Goal: Obtain resource: Download file/media

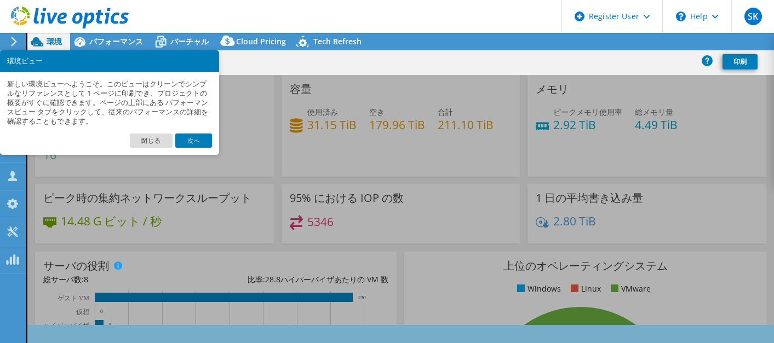
select select "[GEOGRAPHIC_DATA]"
select select "JPY"
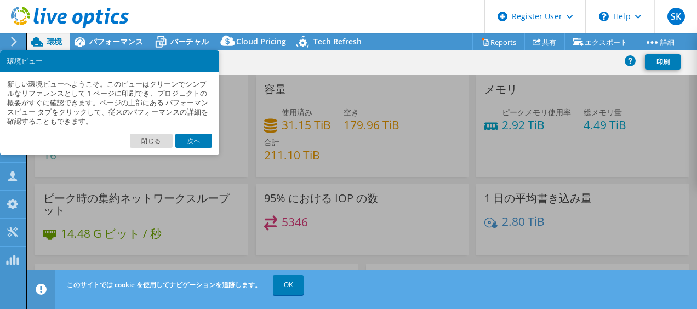
click at [162, 138] on link "閉じる" at bounding box center [151, 141] width 43 height 14
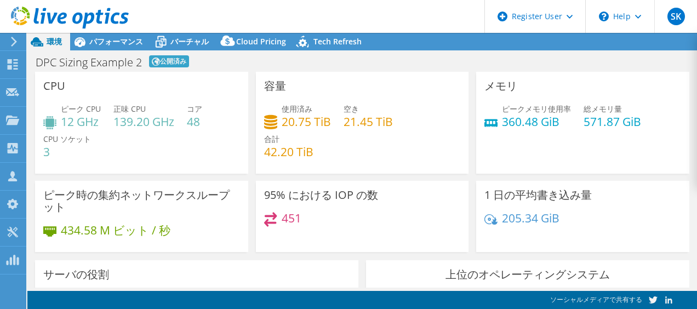
select select "USD"
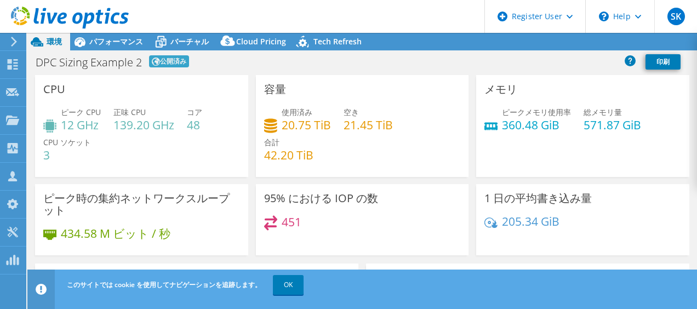
select select "[GEOGRAPHIC_DATA]"
select select "JPY"
select select "[GEOGRAPHIC_DATA]"
select select "JPY"
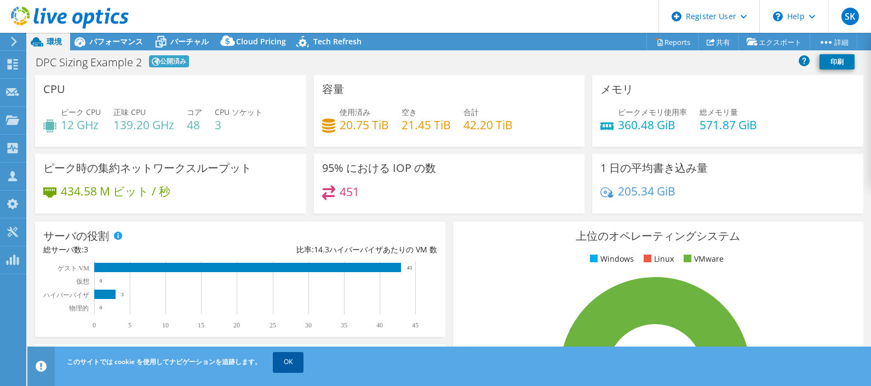
click at [290, 308] on link "OK" at bounding box center [288, 362] width 31 height 20
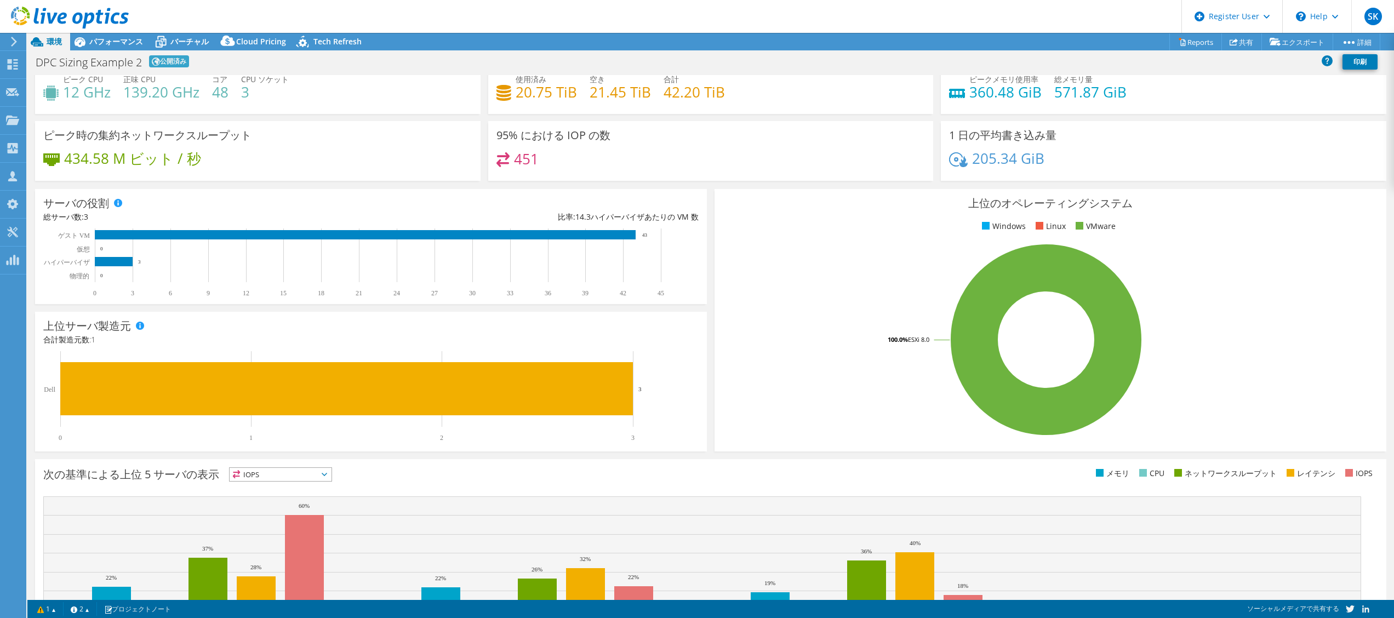
scroll to position [4, 0]
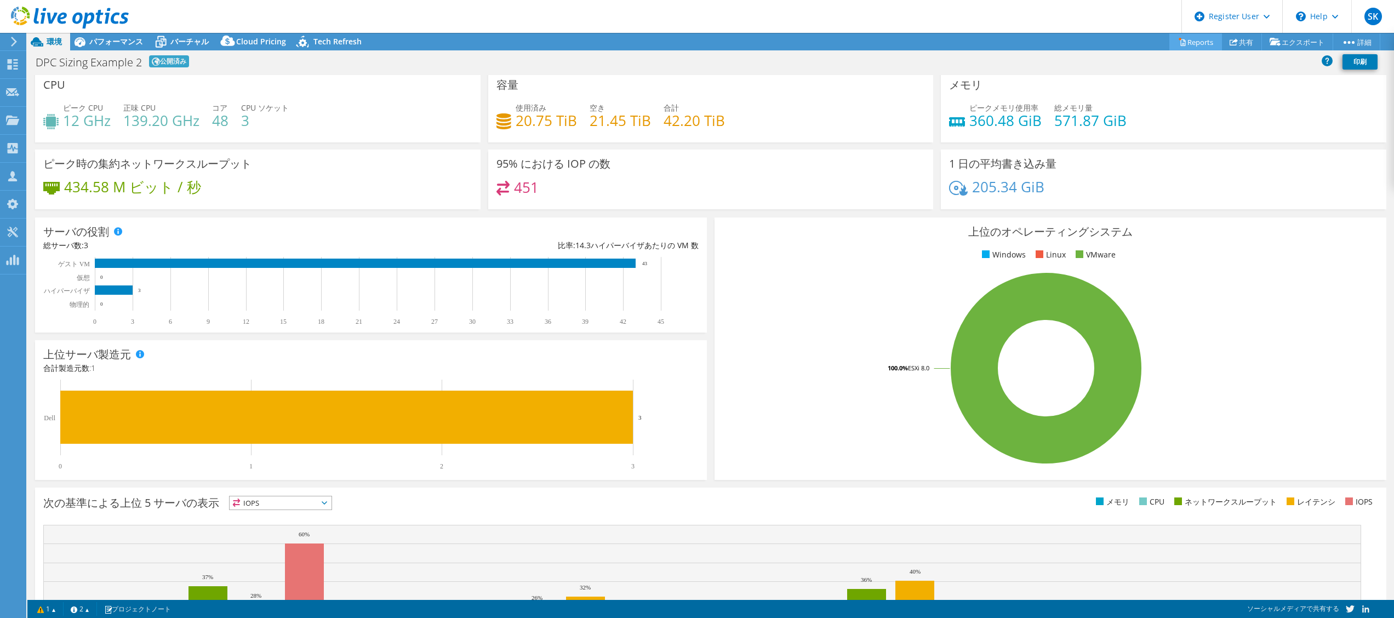
click at [696, 36] on link "Reports" at bounding box center [1195, 41] width 53 height 17
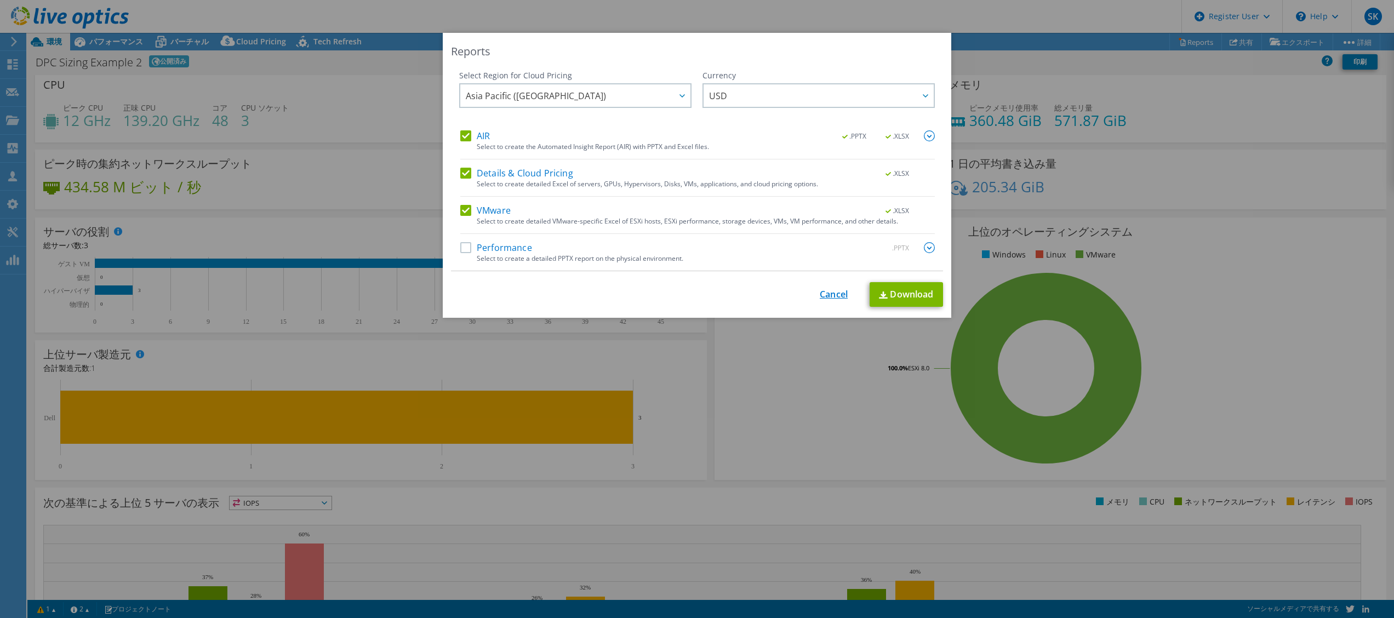
click at [696, 297] on link "Cancel" at bounding box center [834, 294] width 28 height 10
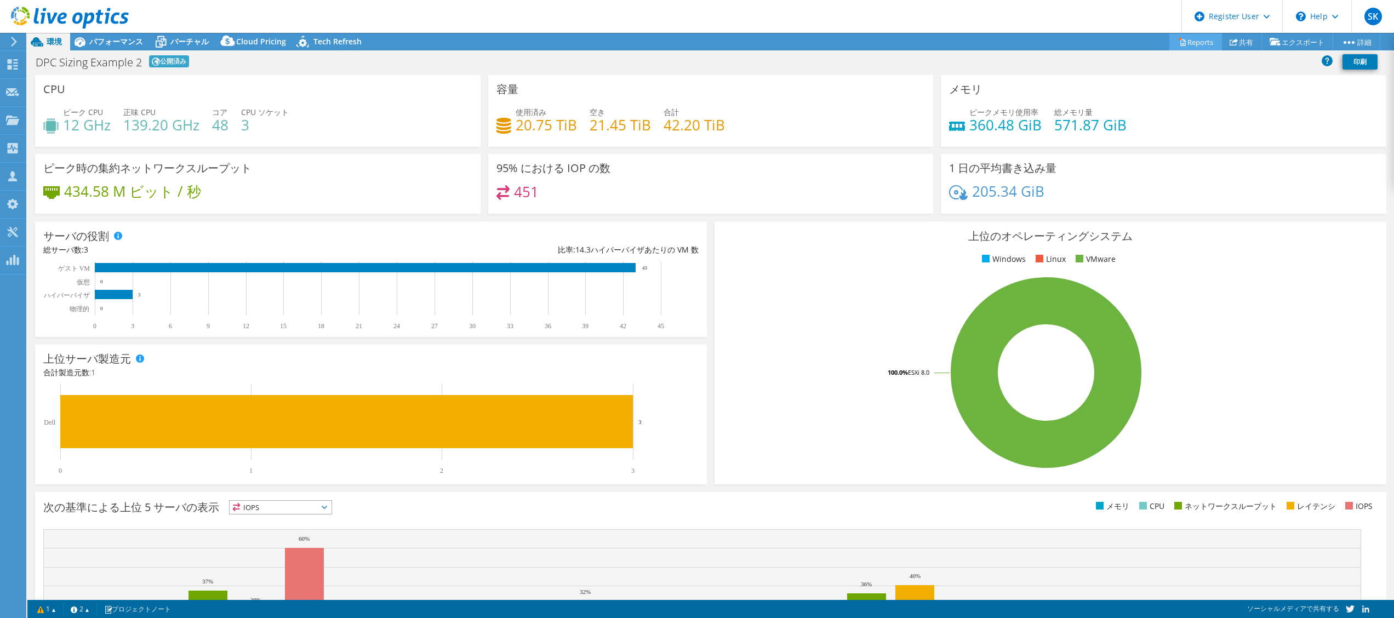
click at [696, 36] on link "Reports" at bounding box center [1195, 41] width 53 height 17
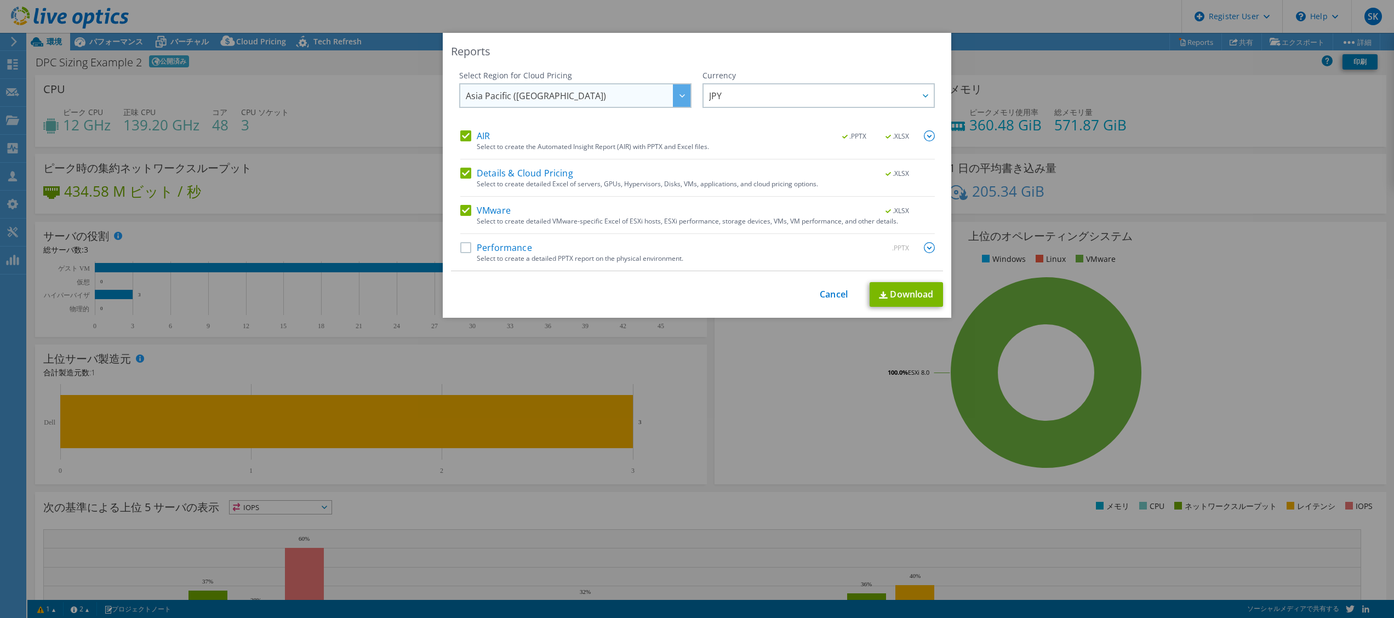
click at [673, 100] on div at bounding box center [682, 95] width 18 height 22
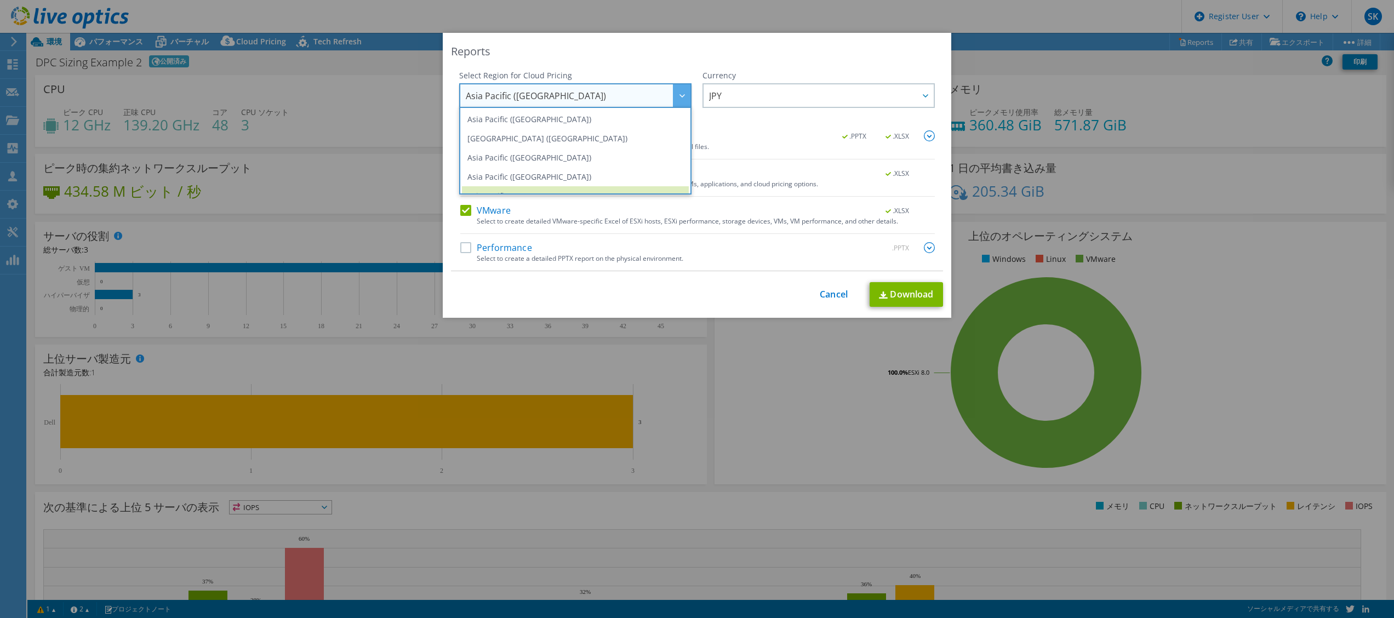
click at [696, 128] on div "Currency ARS AUD BRL CAD CHF CLP CNY DKK EUR GBP HKD HUF INR JPY MXN MYR NOK NZ…" at bounding box center [818, 100] width 232 height 60
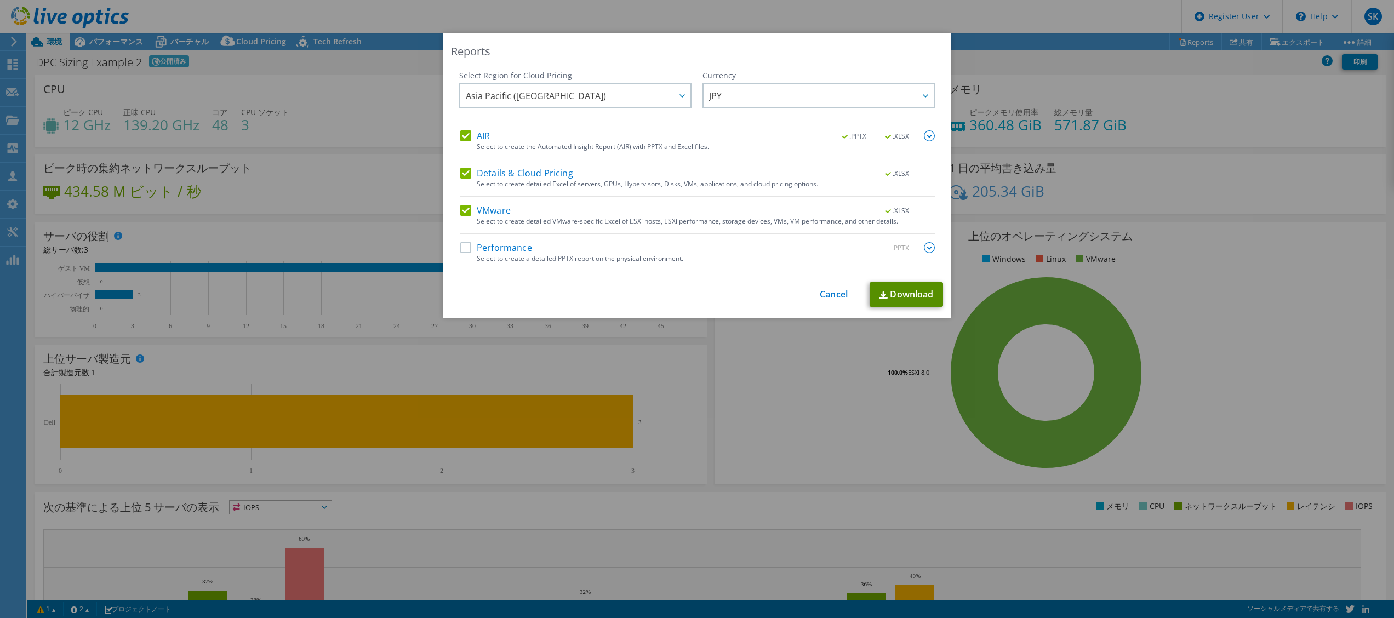
click at [696, 294] on link "Download" at bounding box center [905, 294] width 73 height 25
click at [696, 292] on link "Cancel" at bounding box center [834, 294] width 28 height 10
